Goal: Information Seeking & Learning: Learn about a topic

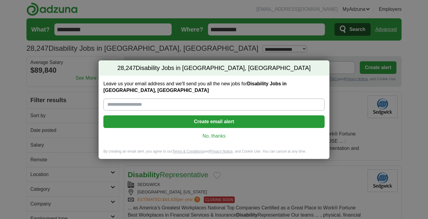
click at [221, 134] on link "No, thanks" at bounding box center [214, 136] width 212 height 7
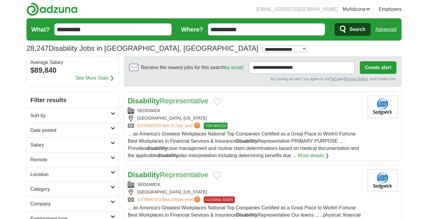
click at [62, 117] on h2 "Sort by" at bounding box center [70, 115] width 80 height 7
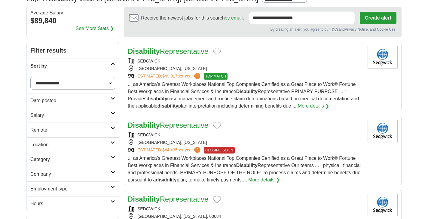
scroll to position [63, 0]
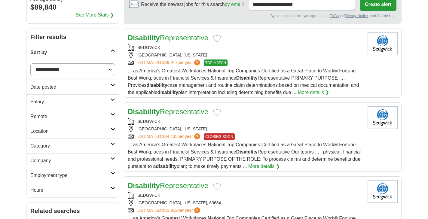
click at [61, 101] on h2 "Salary" at bounding box center [70, 101] width 80 height 7
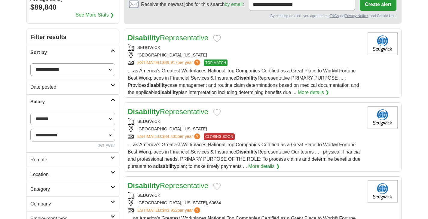
select select "*****"
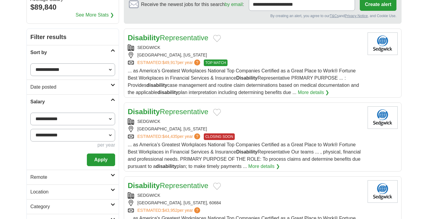
click at [101, 159] on button "Apply" at bounding box center [101, 160] width 28 height 13
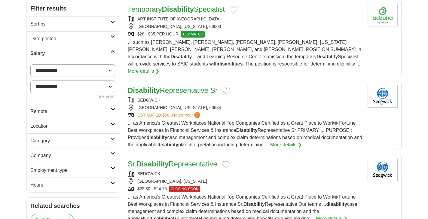
scroll to position [140, 0]
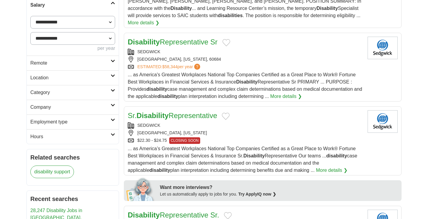
click at [93, 120] on h2 "Employment type" at bounding box center [70, 121] width 80 height 7
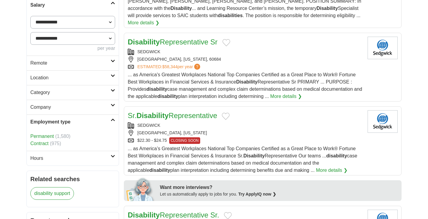
click at [43, 136] on link "Permanent" at bounding box center [41, 136] width 23 height 5
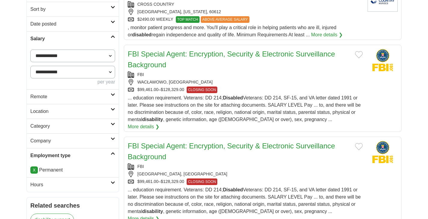
scroll to position [110, 0]
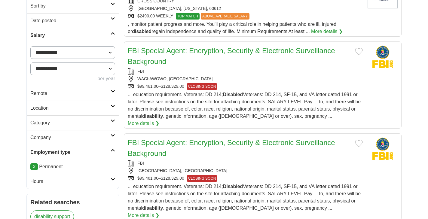
click at [111, 120] on icon at bounding box center [113, 120] width 5 height 3
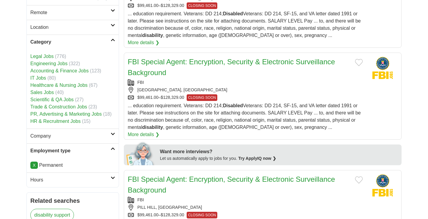
scroll to position [202, 0]
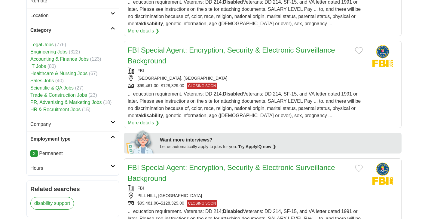
click at [112, 120] on link "Company" at bounding box center [73, 124] width 92 height 15
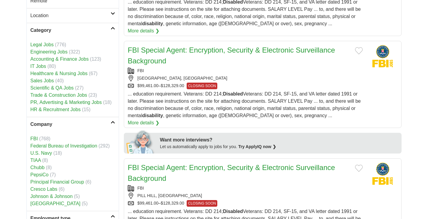
click at [112, 120] on link "Company" at bounding box center [73, 124] width 92 height 15
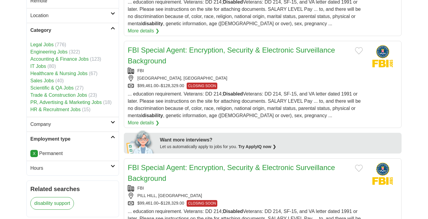
click at [110, 169] on h2 "Hours" at bounding box center [70, 168] width 80 height 7
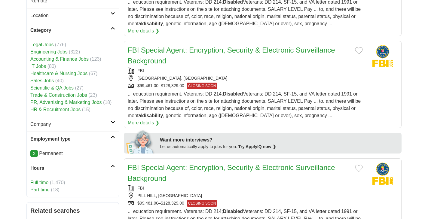
click at [44, 182] on link "Full time" at bounding box center [39, 182] width 18 height 5
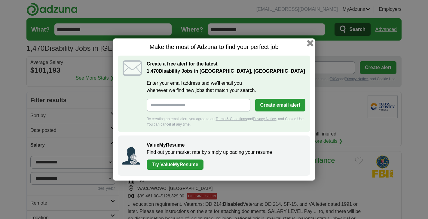
click at [309, 45] on button "button" at bounding box center [310, 43] width 7 height 7
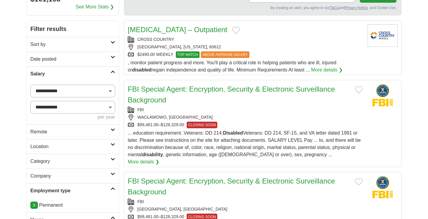
scroll to position [93, 0]
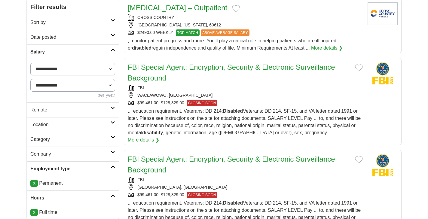
click at [112, 125] on link "Location" at bounding box center [73, 124] width 92 height 15
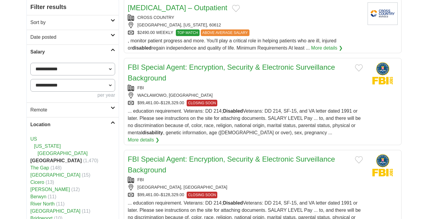
click at [113, 122] on icon at bounding box center [113, 122] width 5 height 3
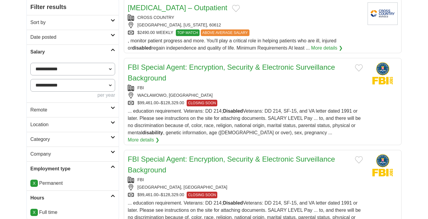
click at [114, 108] on icon at bounding box center [113, 107] width 5 height 3
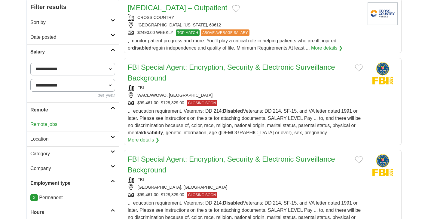
click at [50, 128] on div "Remote jobs" at bounding box center [73, 124] width 92 height 14
click at [49, 124] on link "Remote jobs" at bounding box center [43, 124] width 27 height 5
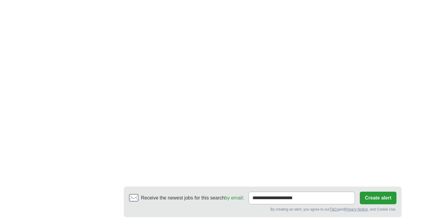
scroll to position [1143, 0]
